Goal: Information Seeking & Learning: Learn about a topic

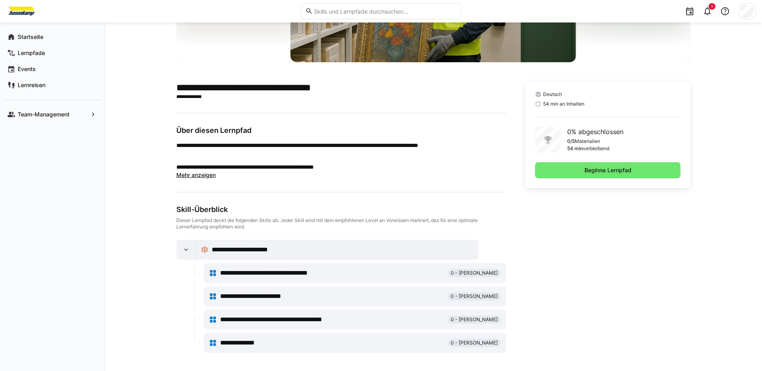
scroll to position [141, 0]
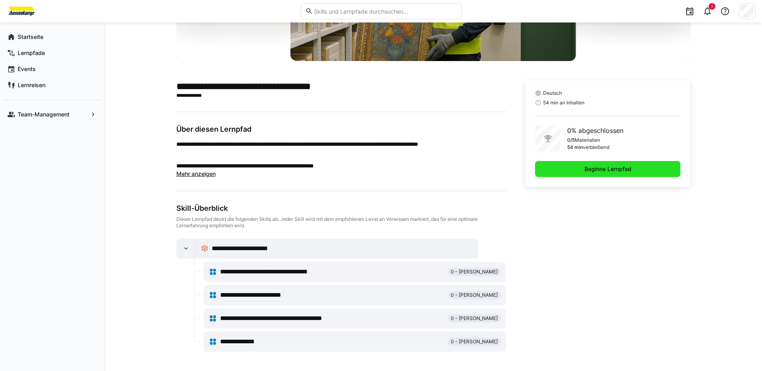
click at [558, 172] on span "Beginne Lernpfad" at bounding box center [608, 169] width 146 height 16
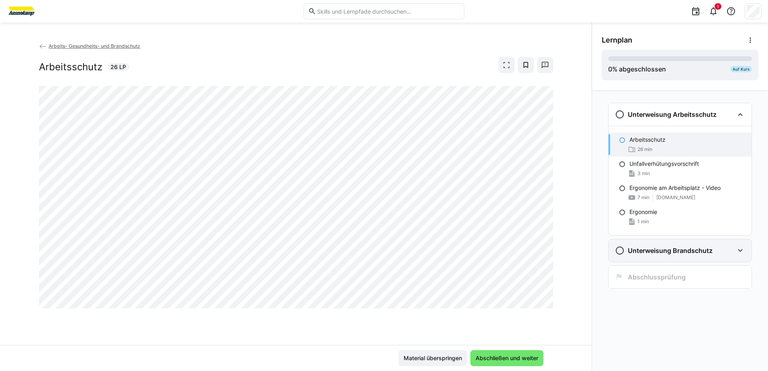
click at [681, 244] on div "Unterweisung Brandschutz" at bounding box center [679, 250] width 143 height 22
click at [438, 316] on div "Arbeits- Gesundheits- und Brandschutz Arbeitsschutz 26 LP" at bounding box center [295, 193] width 591 height 303
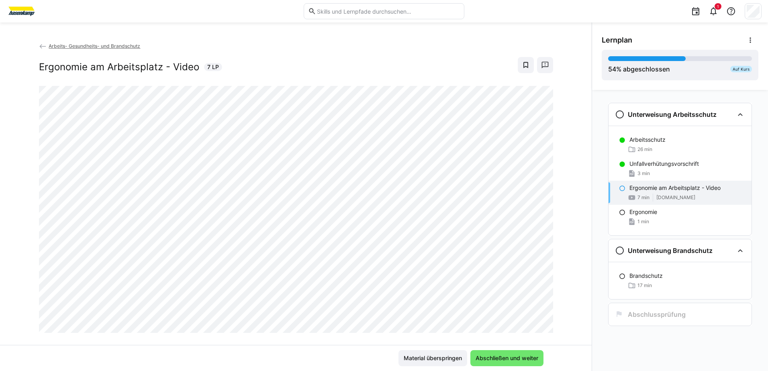
scroll to position [14, 0]
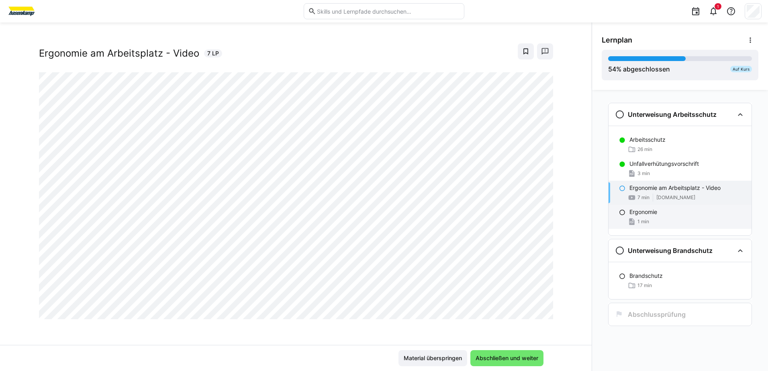
click at [676, 218] on div "1 min" at bounding box center [687, 222] width 116 height 8
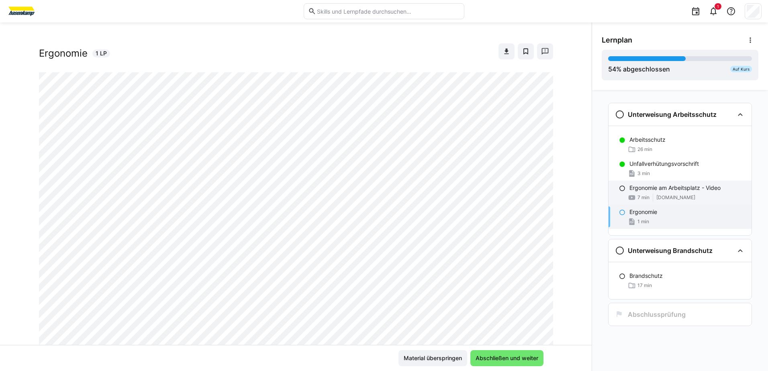
click at [644, 191] on p "Ergonomie am Arbeitsplatz - Video" at bounding box center [674, 188] width 91 height 8
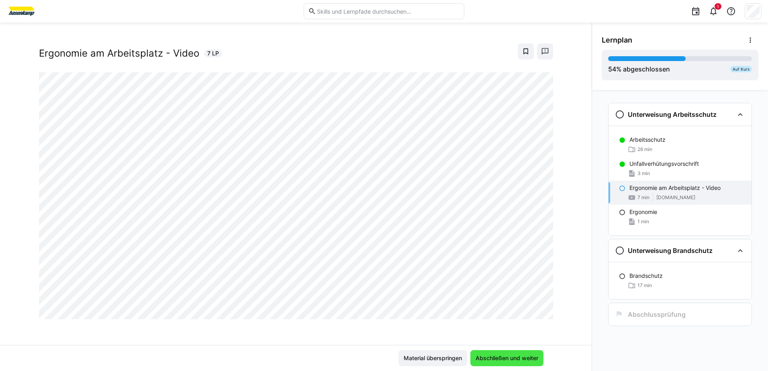
click at [485, 352] on span "Abschließen und weiter" at bounding box center [506, 358] width 73 height 16
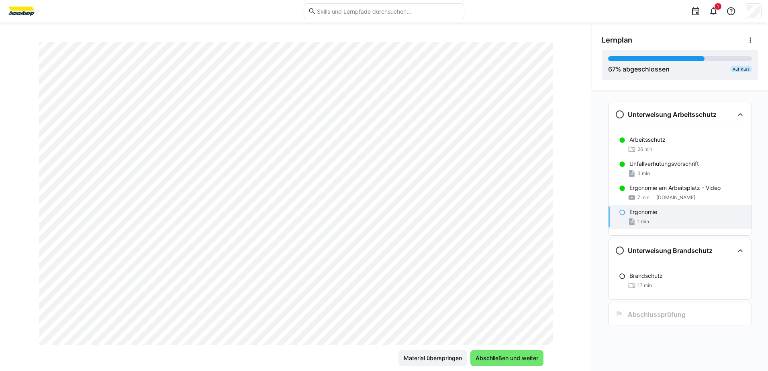
scroll to position [94, 0]
click at [491, 357] on span "Abschließen und weiter" at bounding box center [506, 358] width 65 height 8
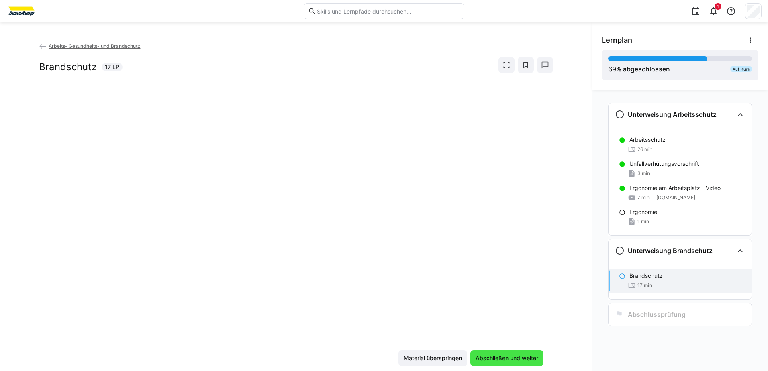
scroll to position [0, 0]
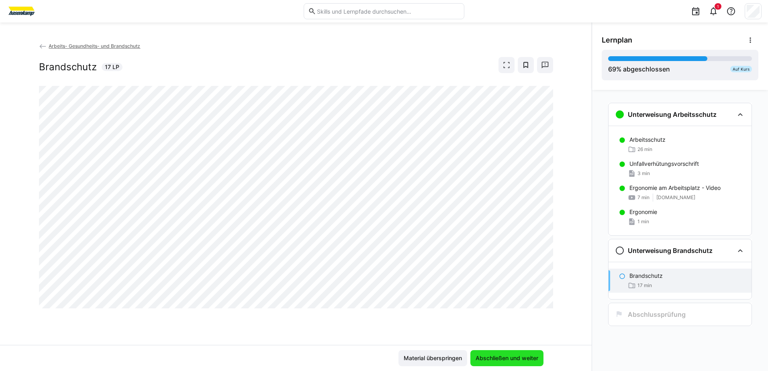
click at [490, 361] on span "Abschließen und weiter" at bounding box center [506, 358] width 65 height 8
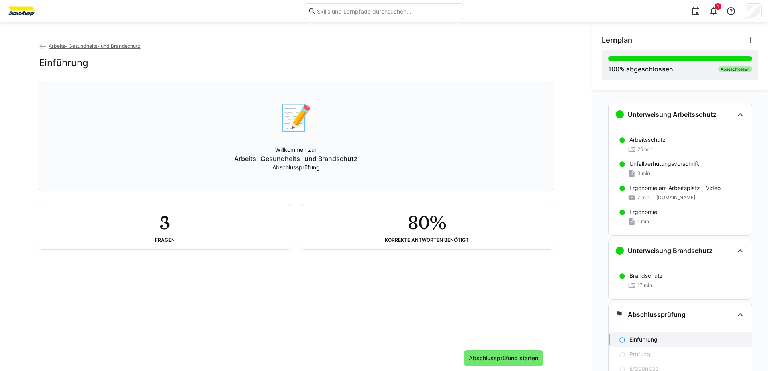
click at [161, 229] on h2 "3" at bounding box center [165, 222] width 10 height 23
click at [434, 227] on h2 "80%" at bounding box center [426, 222] width 38 height 23
click at [503, 357] on span "Abschlussprüfung starten" at bounding box center [503, 358] width 72 height 8
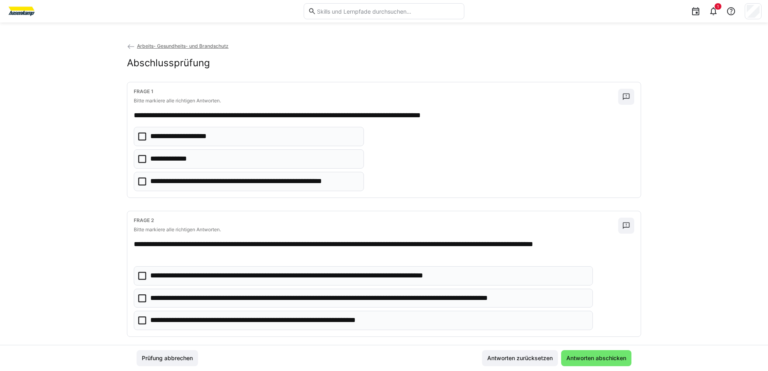
click at [141, 156] on icon at bounding box center [142, 159] width 8 height 8
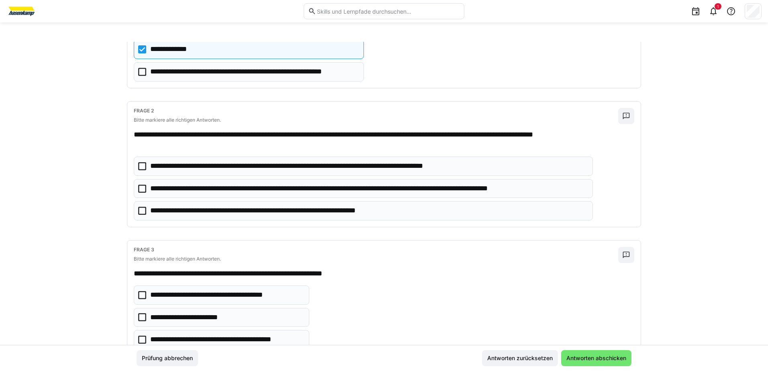
scroll to position [120, 0]
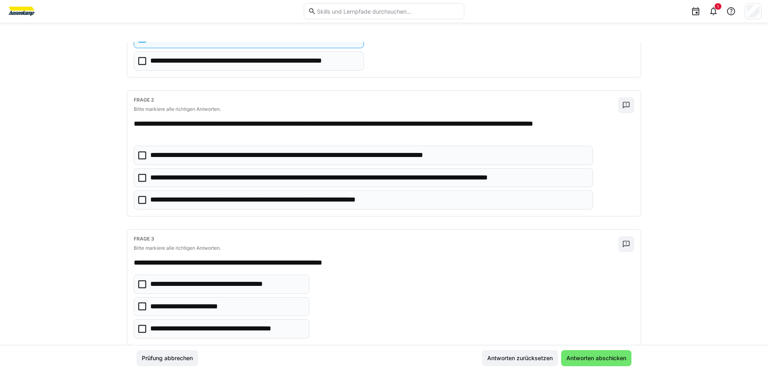
click at [138, 170] on eds-checkbox "**********" at bounding box center [363, 177] width 459 height 19
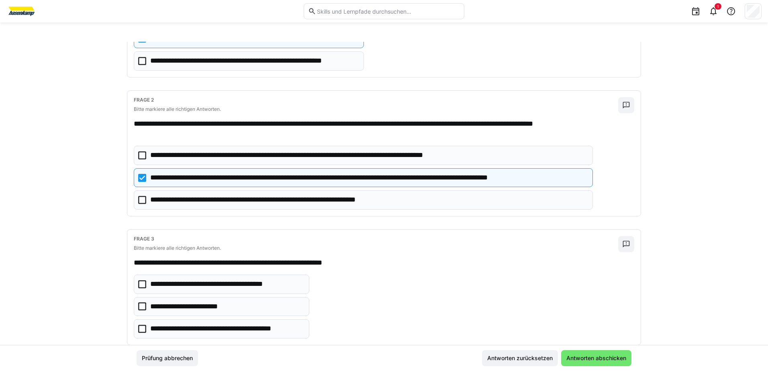
click at [144, 197] on eds-checkbox "**********" at bounding box center [363, 199] width 459 height 19
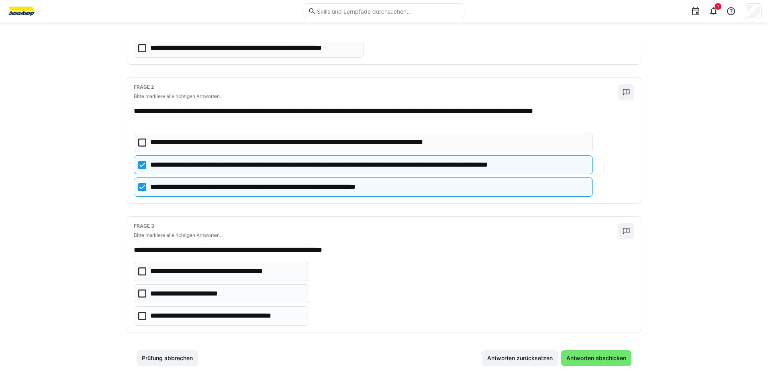
scroll to position [140, 0]
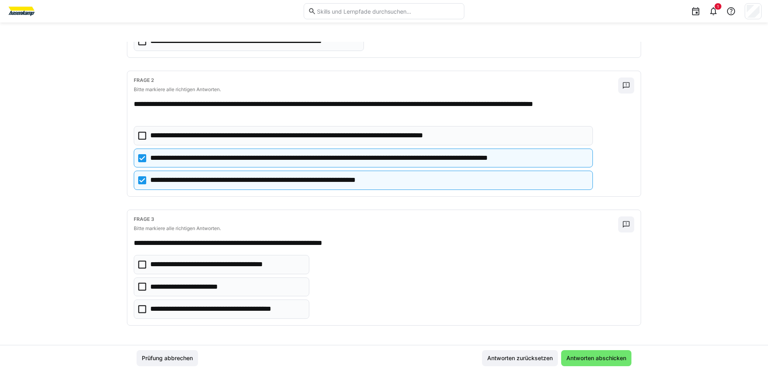
click at [140, 308] on icon at bounding box center [142, 309] width 8 height 8
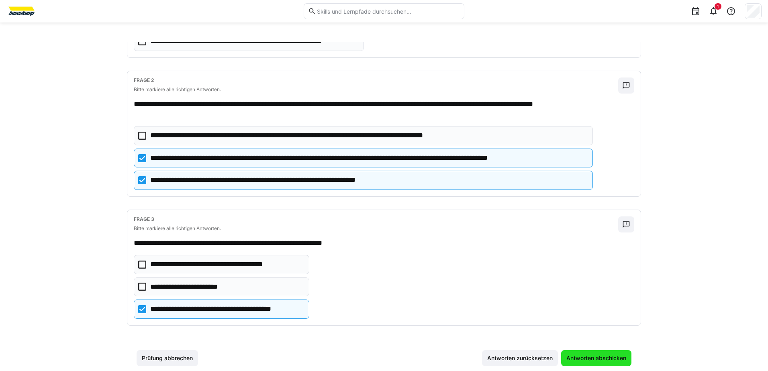
click at [609, 359] on span "Antworten abschicken" at bounding box center [596, 358] width 62 height 8
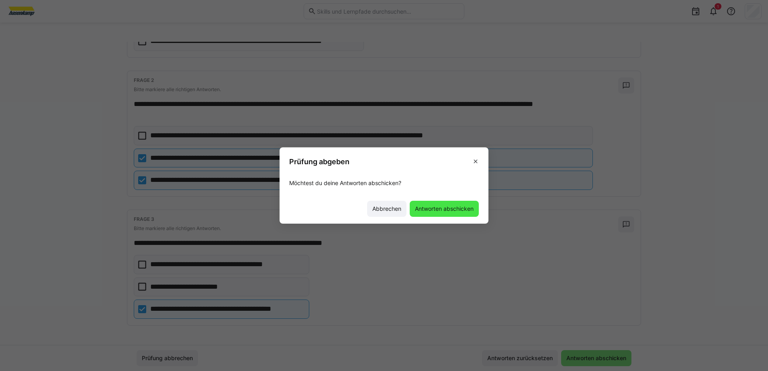
click at [450, 210] on span "Antworten abschicken" at bounding box center [444, 209] width 61 height 8
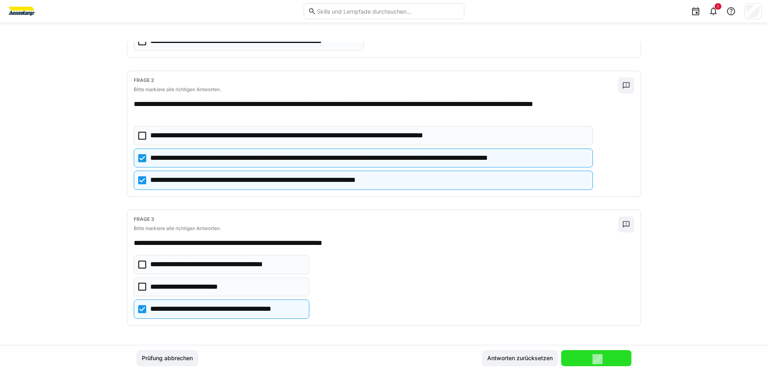
scroll to position [63, 0]
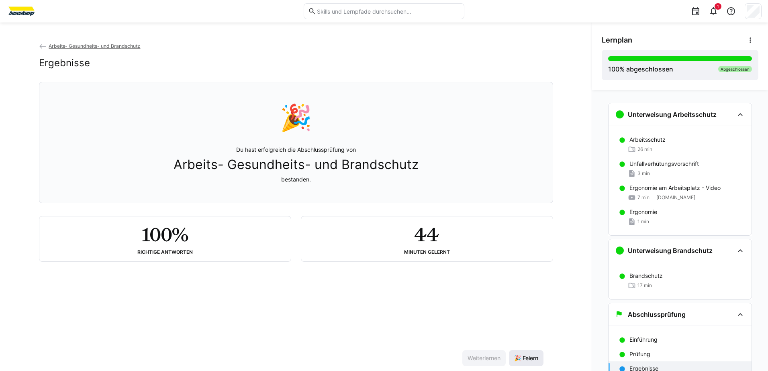
click at [524, 359] on span "🎉 Feiern" at bounding box center [526, 358] width 26 height 8
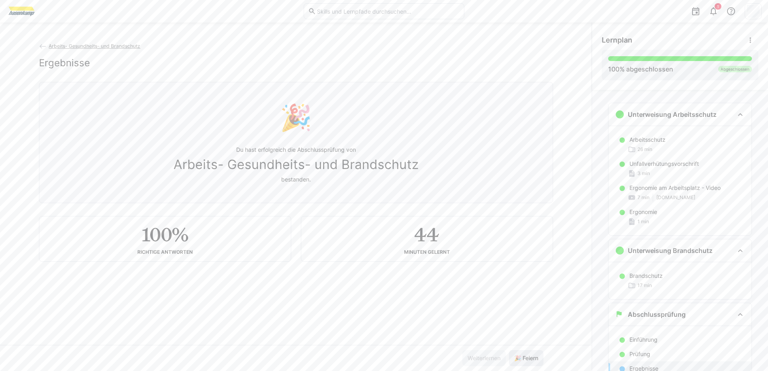
click at [521, 357] on span "🎉 Feiern" at bounding box center [526, 358] width 26 height 8
click at [523, 356] on span "🎉 Feiern" at bounding box center [526, 358] width 26 height 8
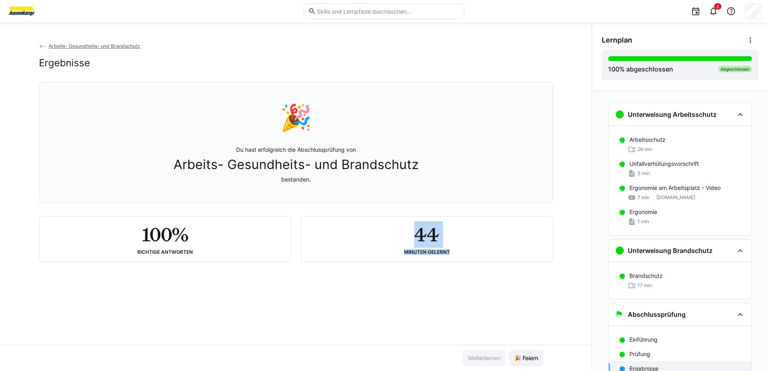
drag, startPoint x: 404, startPoint y: 229, endPoint x: 457, endPoint y: 254, distance: 58.7
click at [457, 254] on div "44 Minuten gelernt" at bounding box center [427, 239] width 238 height 32
drag, startPoint x: 457, startPoint y: 254, endPoint x: 456, endPoint y: 273, distance: 18.9
click at [456, 273] on div "Arbeits- Gesundheits- und Brandschutz Ergebnisse 🎉 Du hast erfolgreich die Absc…" at bounding box center [295, 193] width 591 height 303
click at [715, 9] on span "2" at bounding box center [717, 6] width 7 height 6
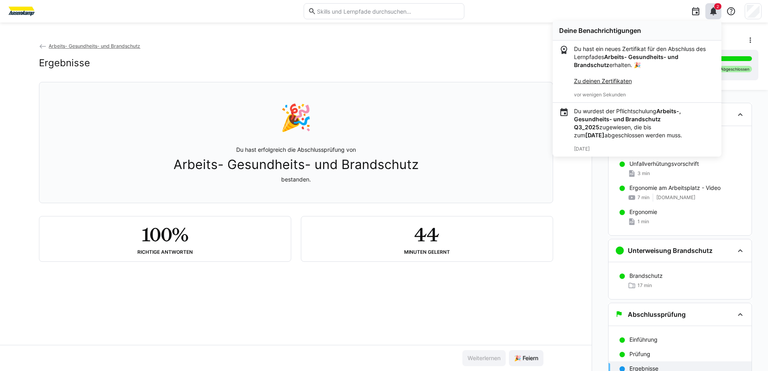
click at [595, 82] on link "Zu deinen Zertifikaten" at bounding box center [603, 80] width 58 height 7
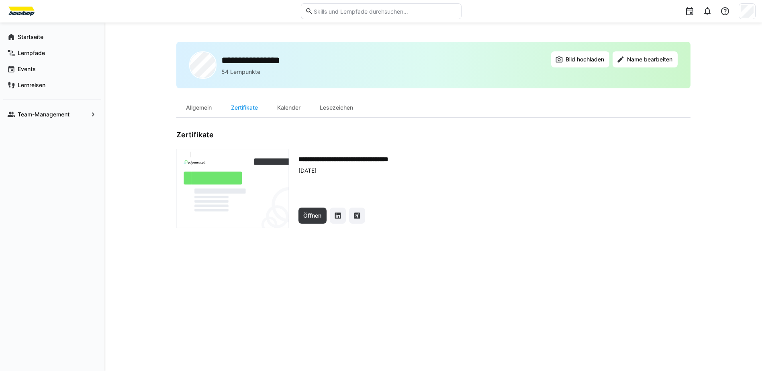
click at [222, 177] on img at bounding box center [232, 188] width 112 height 79
